Goal: Information Seeking & Learning: Understand process/instructions

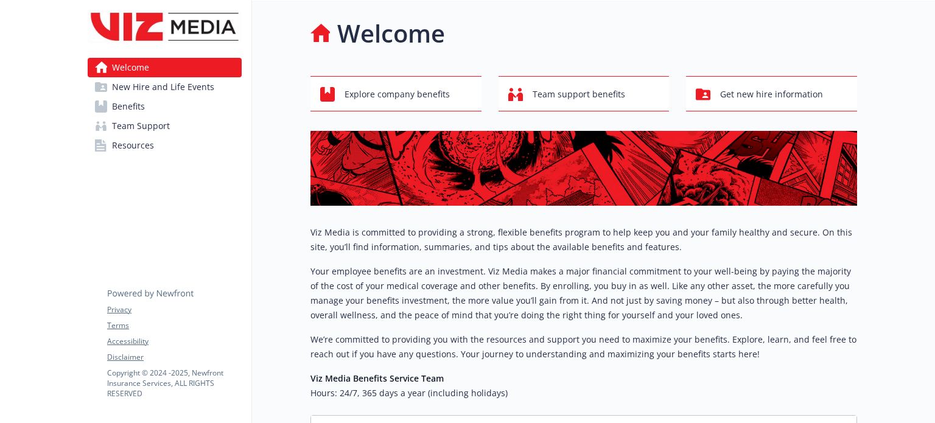
click at [129, 105] on span "Benefits" at bounding box center [128, 106] width 33 height 19
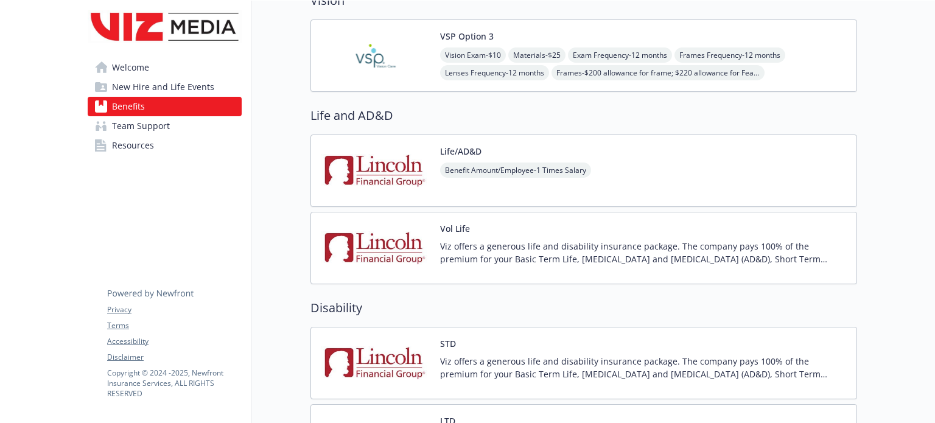
scroll to position [670, 0]
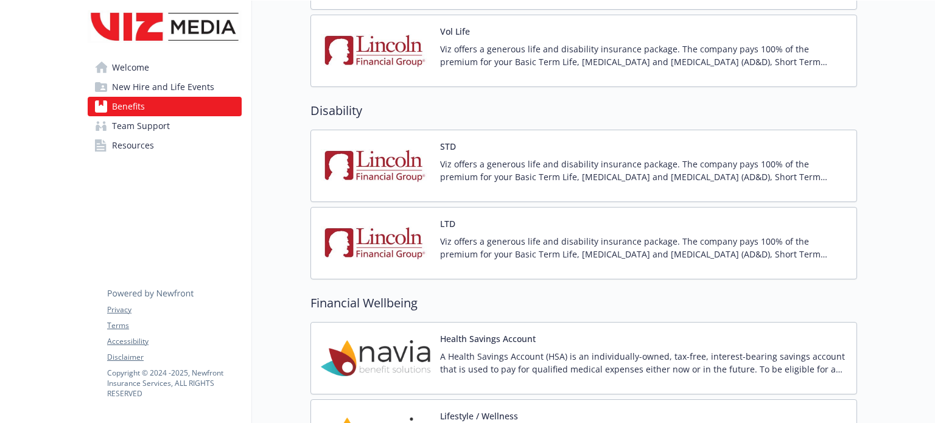
click at [492, 247] on p "Viz offers a generous life and disability insurance package. The company pays 1…" at bounding box center [643, 248] width 407 height 26
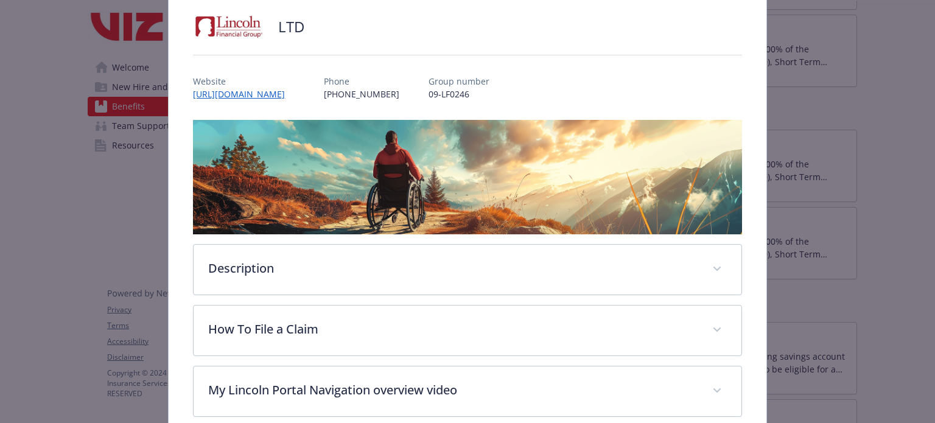
scroll to position [158, 0]
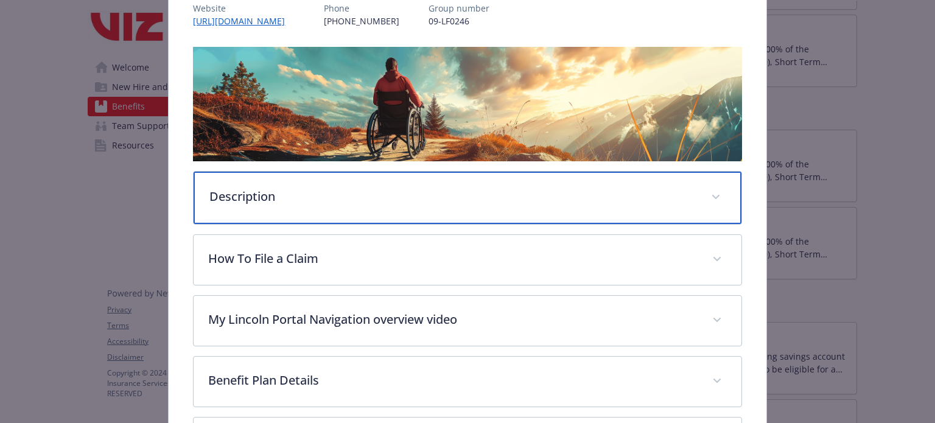
click at [629, 198] on p "Description" at bounding box center [452, 197] width 486 height 18
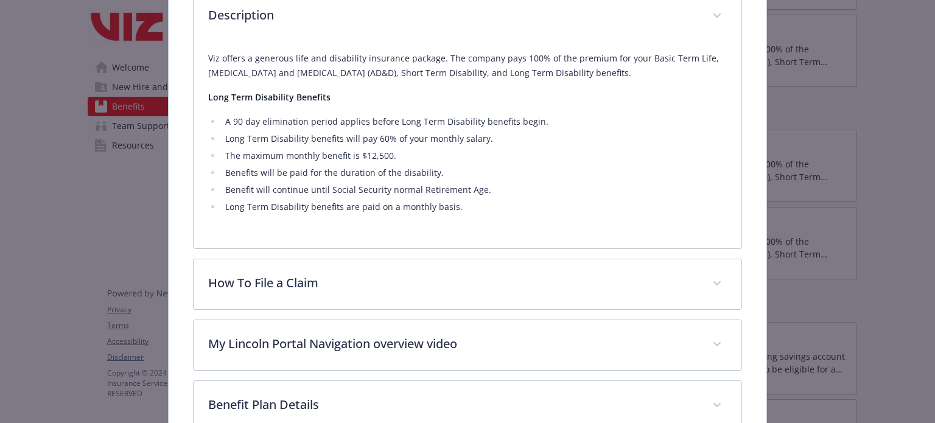
scroll to position [341, 0]
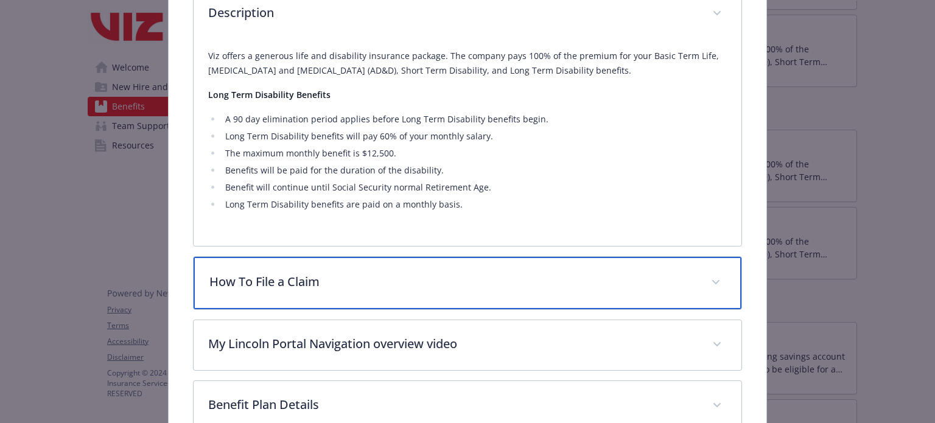
click at [357, 273] on p "How To File a Claim" at bounding box center [452, 282] width 486 height 18
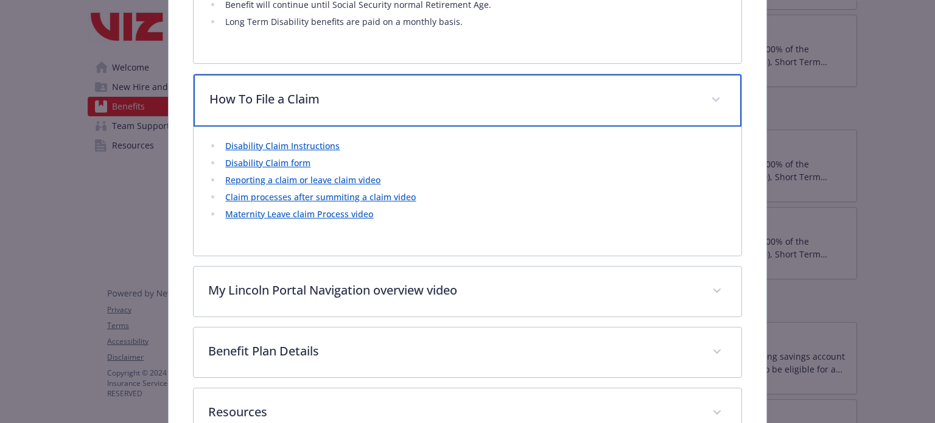
scroll to position [585, 0]
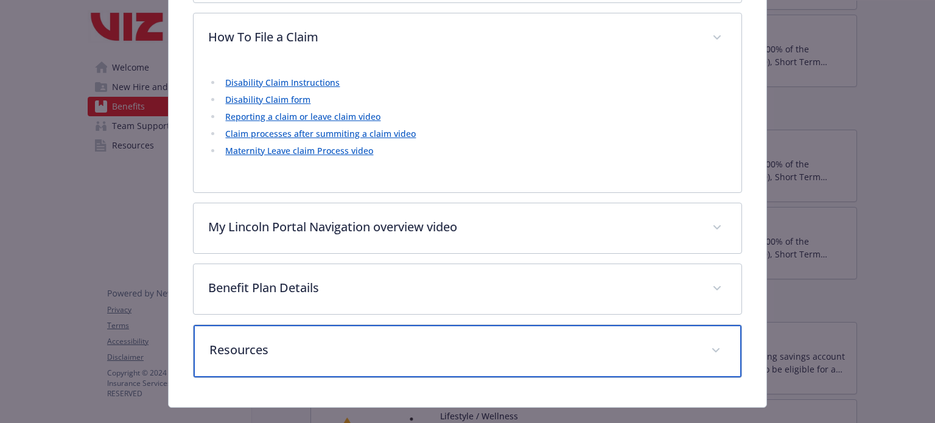
click at [314, 348] on p "Resources" at bounding box center [452, 350] width 486 height 18
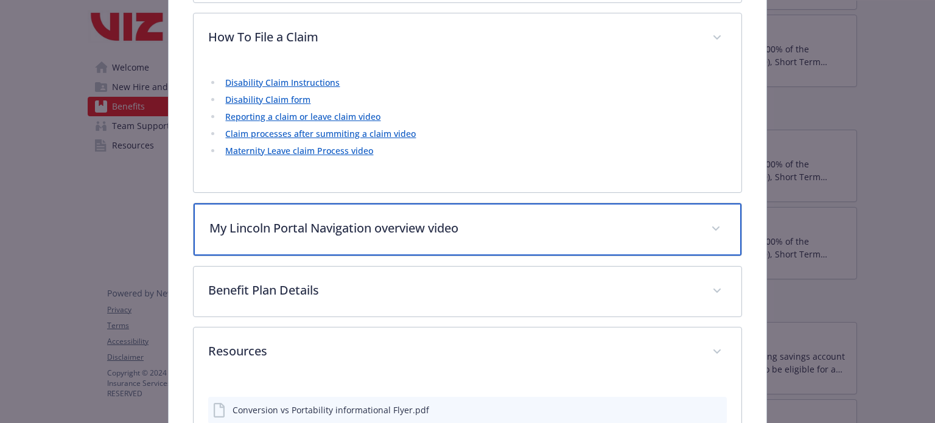
click at [314, 228] on p "My Lincoln Portal Navigation overview video" at bounding box center [452, 228] width 486 height 18
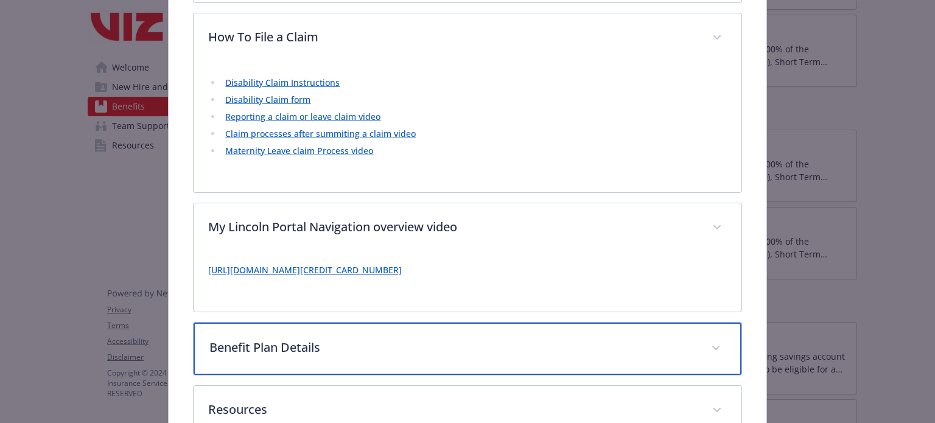
click at [329, 354] on div "Benefit Plan Details" at bounding box center [467, 349] width 547 height 52
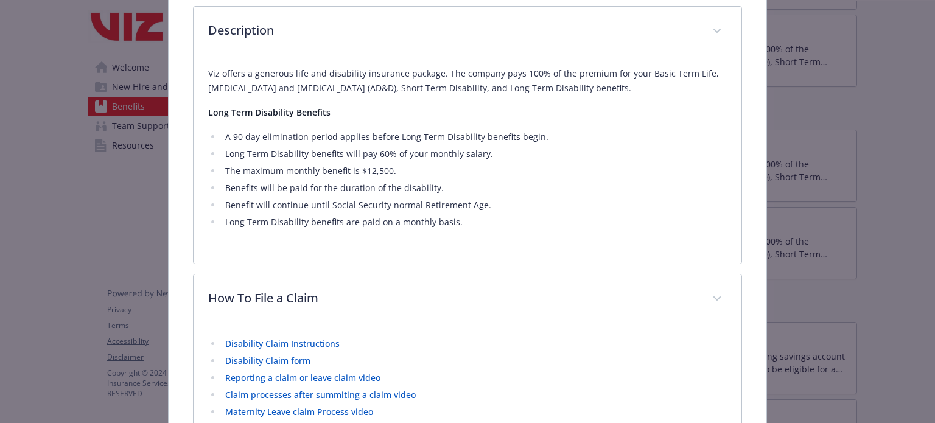
scroll to position [402, 0]
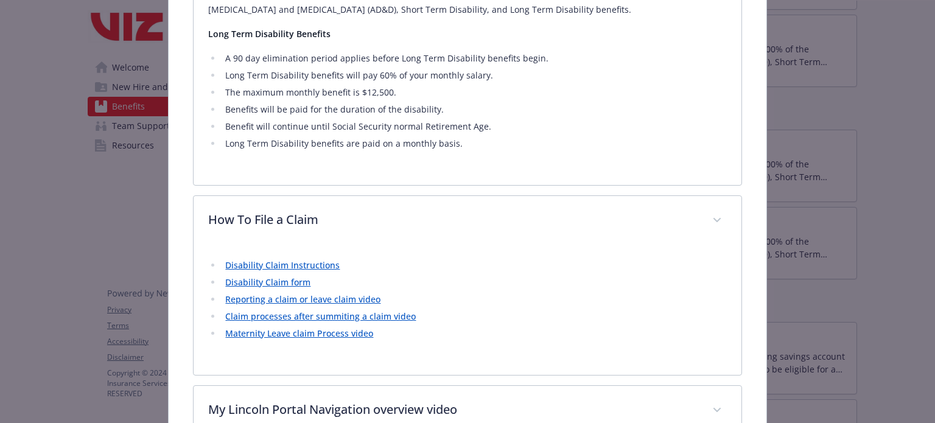
click at [297, 264] on link "Disability Claim Instructions" at bounding box center [282, 265] width 114 height 12
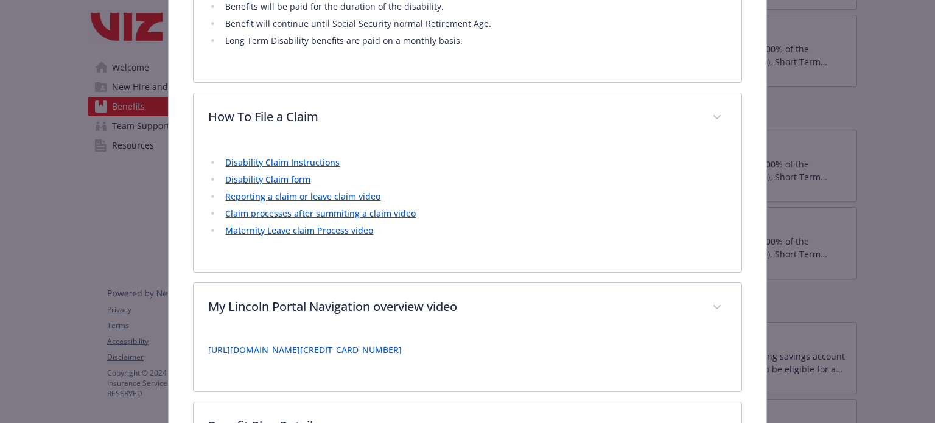
scroll to position [341, 0]
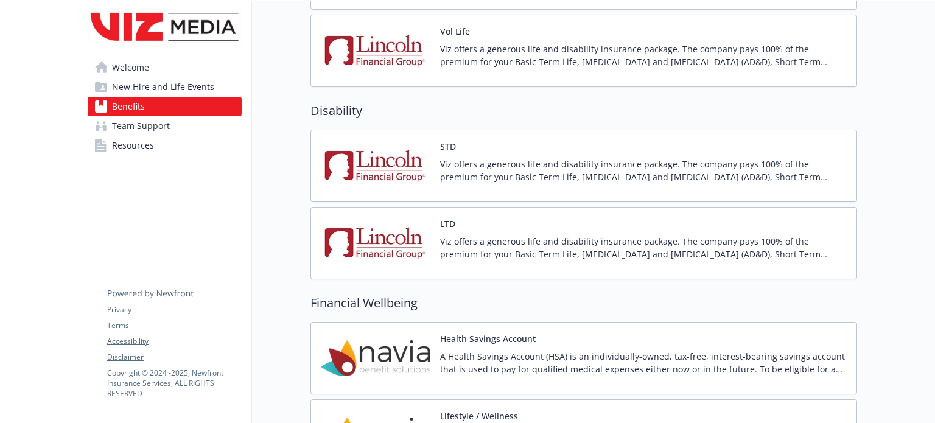
click at [149, 33] on img at bounding box center [165, 26] width 154 height 33
click at [132, 70] on span "Welcome" at bounding box center [130, 67] width 37 height 19
